Goal: Manage account settings

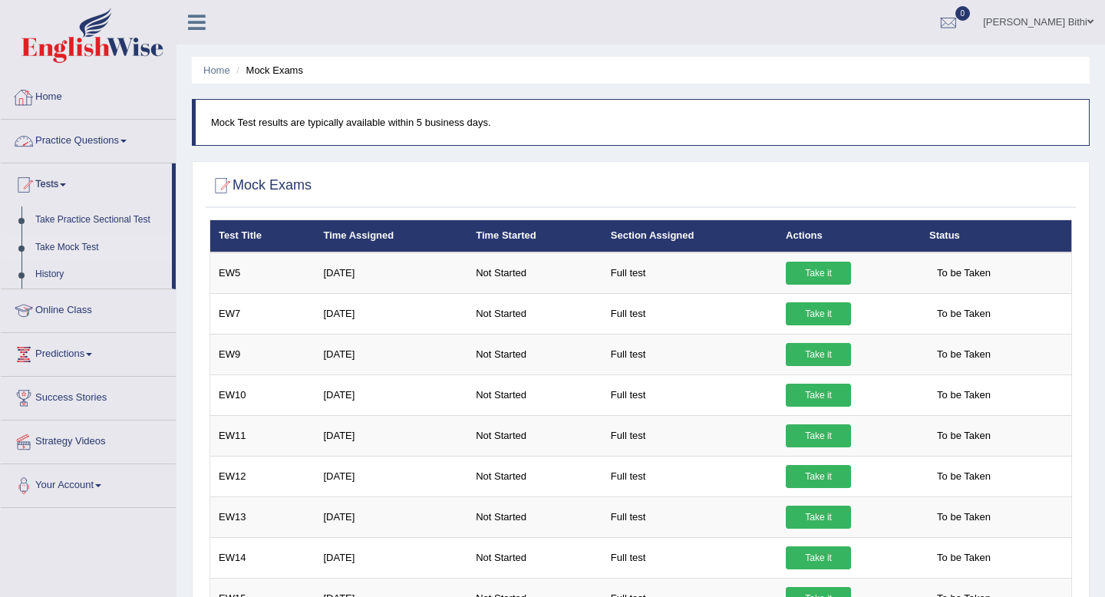
click at [67, 75] on nav "Toggle navigation Home Practice Questions Speaking Practice Read Aloud Repeat S…" at bounding box center [88, 292] width 176 height 434
click at [65, 98] on link "Home" at bounding box center [88, 95] width 175 height 38
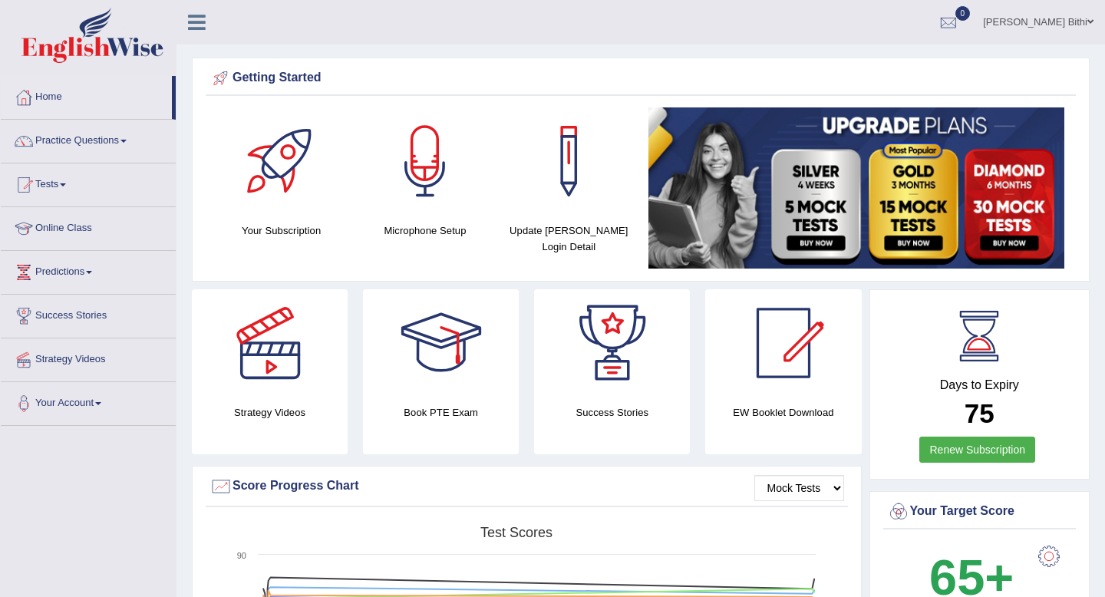
click at [572, 235] on h4 "Update [PERSON_NAME] Login Detail" at bounding box center [569, 239] width 128 height 32
click at [573, 177] on div at bounding box center [568, 160] width 107 height 107
click at [113, 408] on link "Your Account" at bounding box center [88, 401] width 175 height 38
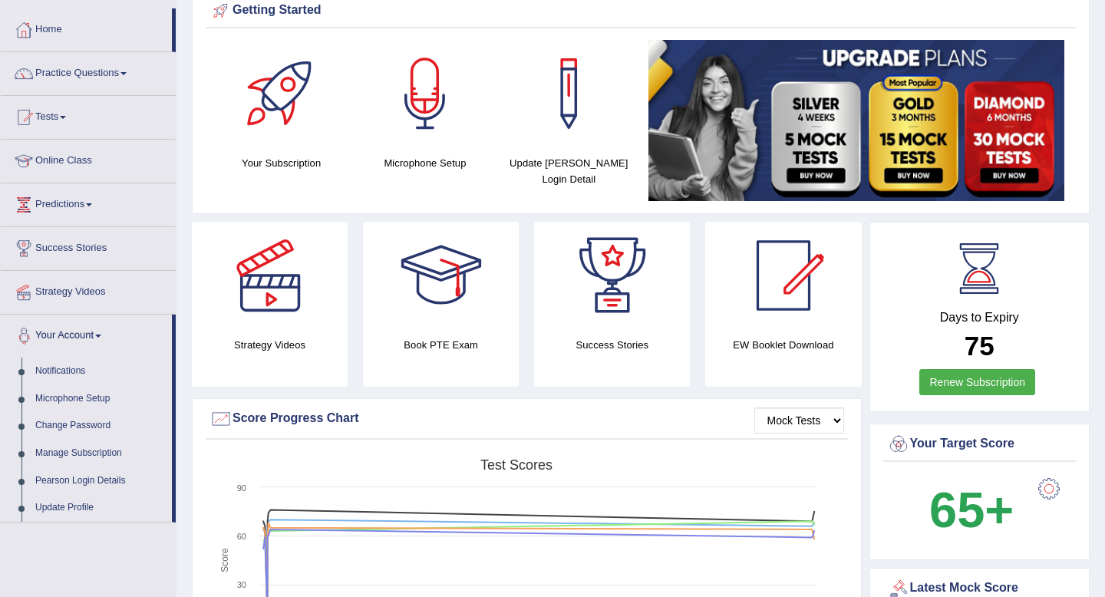
scroll to position [122, 0]
